Goal: Find specific page/section: Find specific page/section

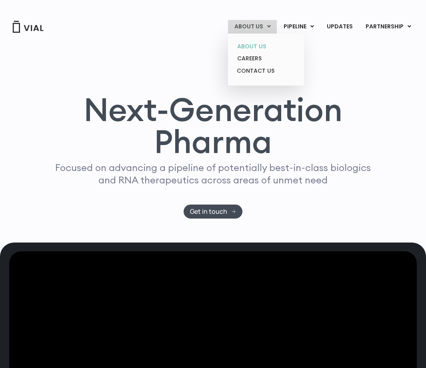
click at [266, 50] on link "ABOUT US" at bounding box center [266, 46] width 70 height 12
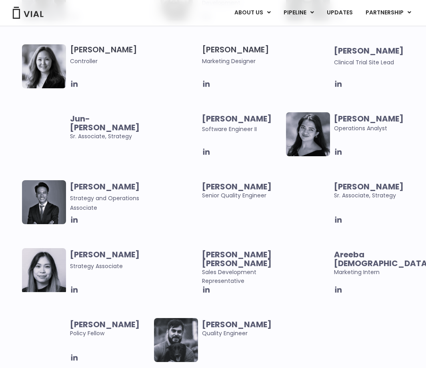
scroll to position [1460, 0]
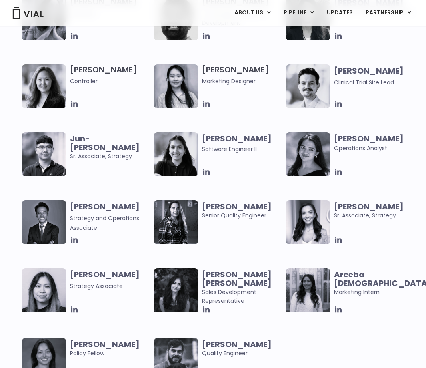
click at [33, 148] on img at bounding box center [44, 154] width 44 height 44
drag, startPoint x: 71, startPoint y: 142, endPoint x: 125, endPoint y: 148, distance: 53.9
click at [121, 148] on span "Jun-Goo Kwak Sr. Associate, Strategy" at bounding box center [110, 147] width 80 height 26
click at [126, 148] on span "Jun-Goo Kwak Sr. Associate, Strategy" at bounding box center [110, 147] width 80 height 26
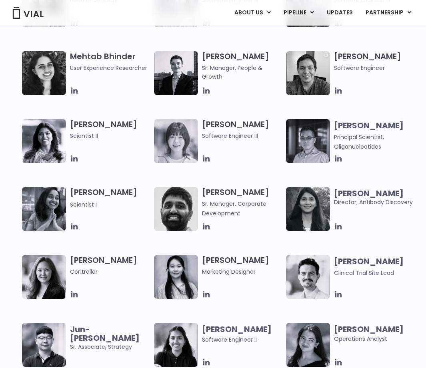
scroll to position [1436, 0]
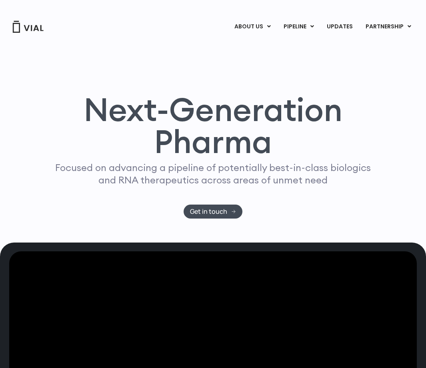
click at [271, 59] on link "CAREERS" at bounding box center [266, 58] width 70 height 12
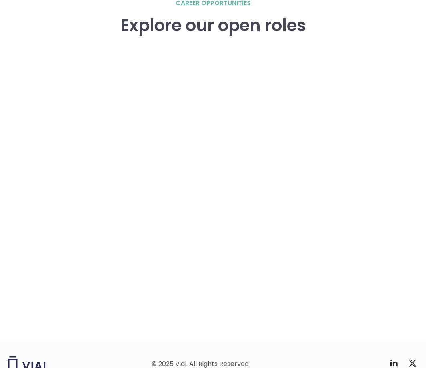
scroll to position [1186, 0]
